Goal: Information Seeking & Learning: Learn about a topic

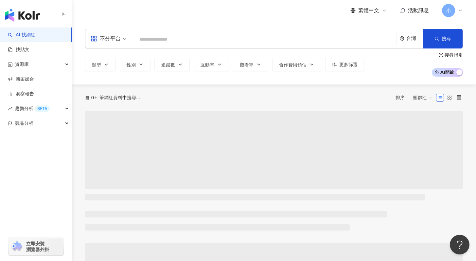
click at [186, 40] on input "search" at bounding box center [265, 39] width 258 height 12
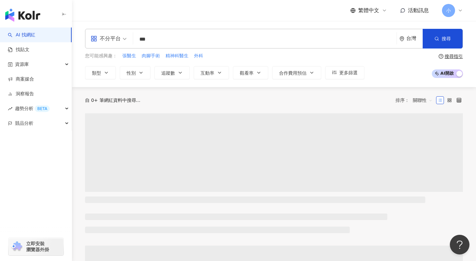
type input "**"
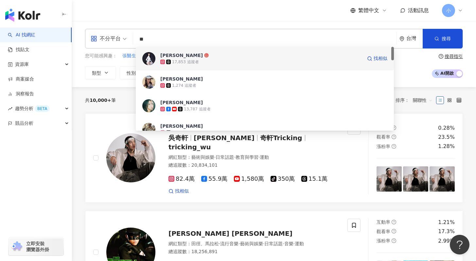
click at [196, 64] on div "17,853 追蹤者" at bounding box center [185, 62] width 27 height 6
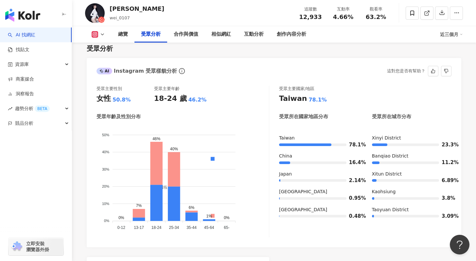
scroll to position [563, 0]
